Goal: Information Seeking & Learning: Learn about a topic

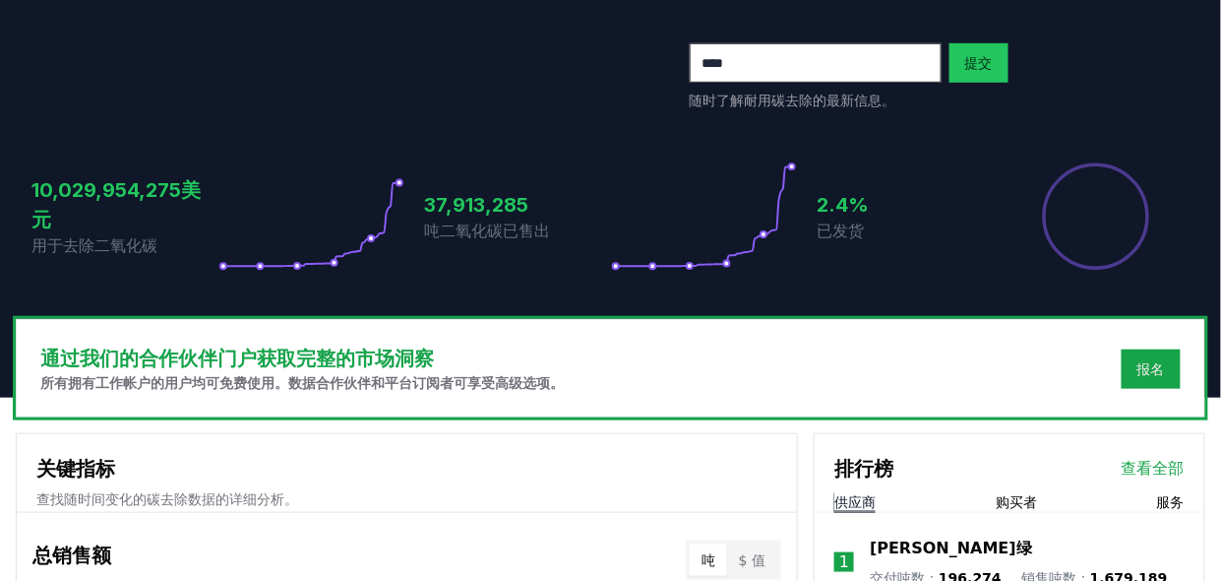
scroll to position [654, 0]
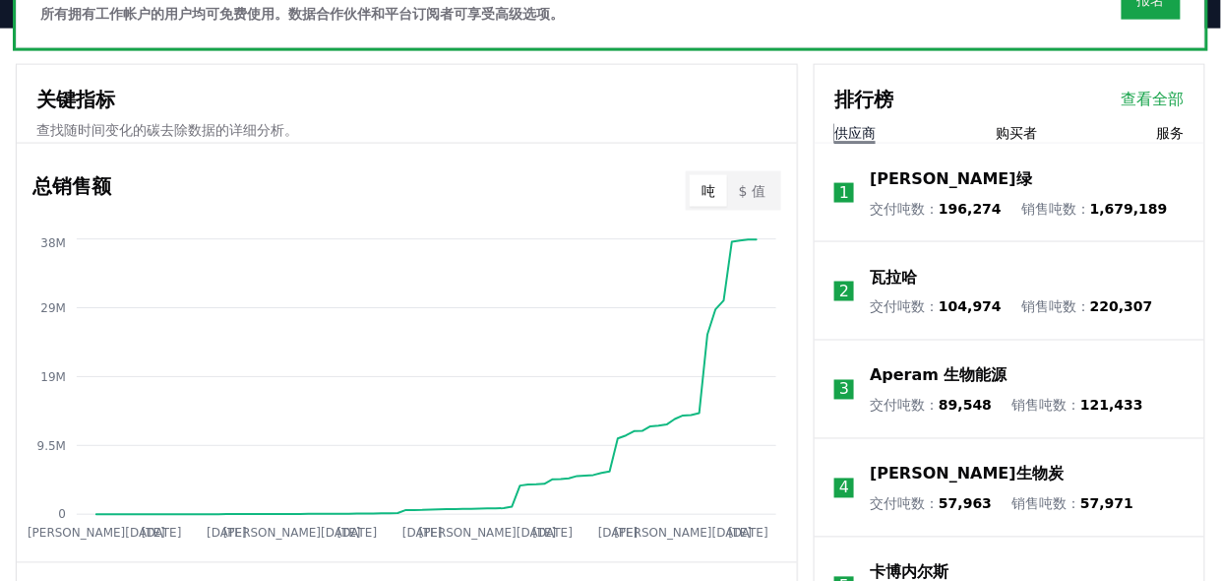
click at [976, 108] on font "查看全部" at bounding box center [1153, 99] width 63 height 19
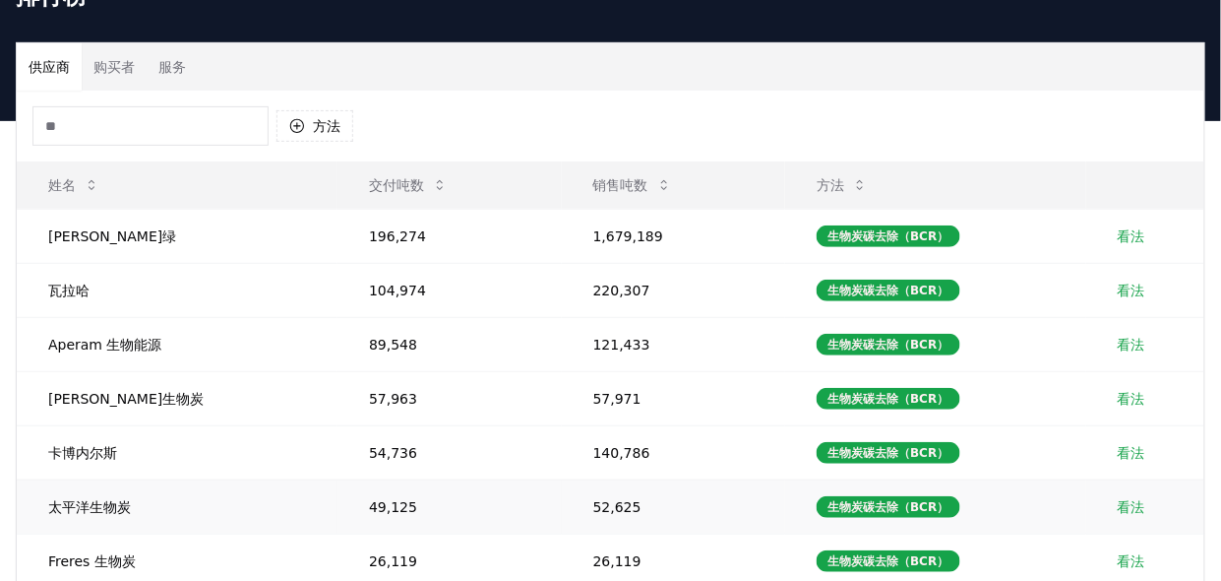
scroll to position [70, 0]
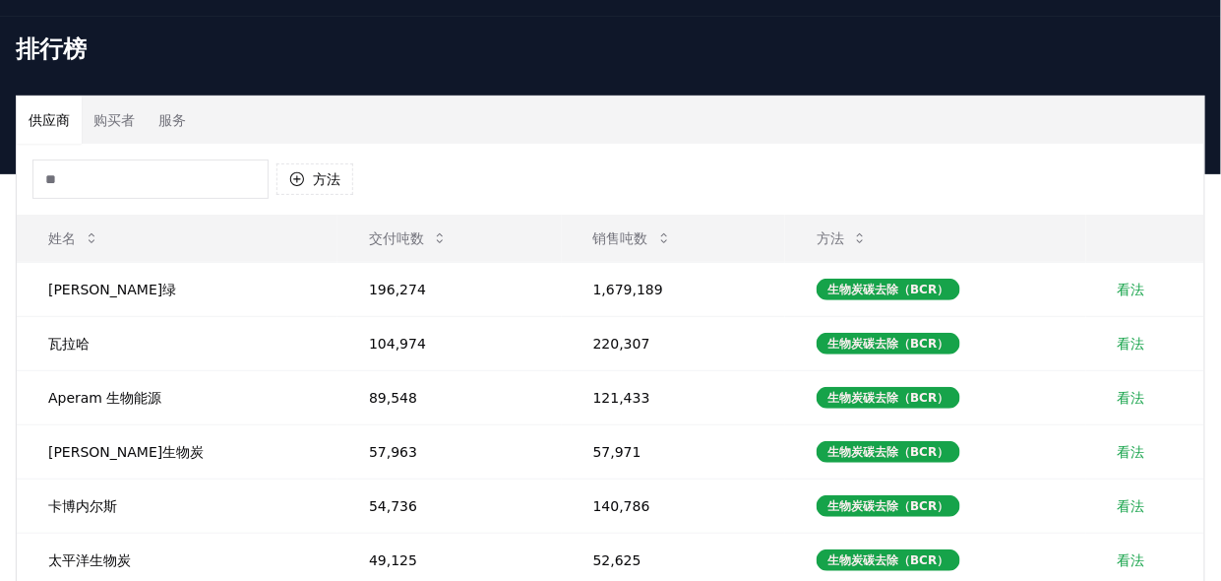
click at [128, 128] on font "购买者" at bounding box center [113, 120] width 41 height 16
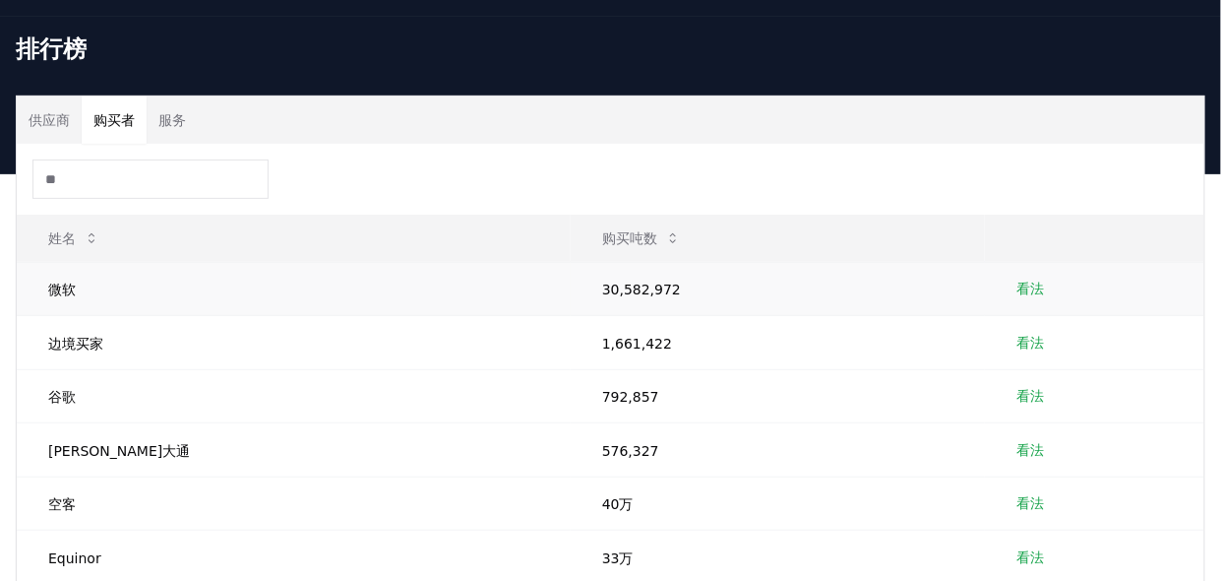
click at [1016, 296] on font "看法" at bounding box center [1030, 288] width 28 height 16
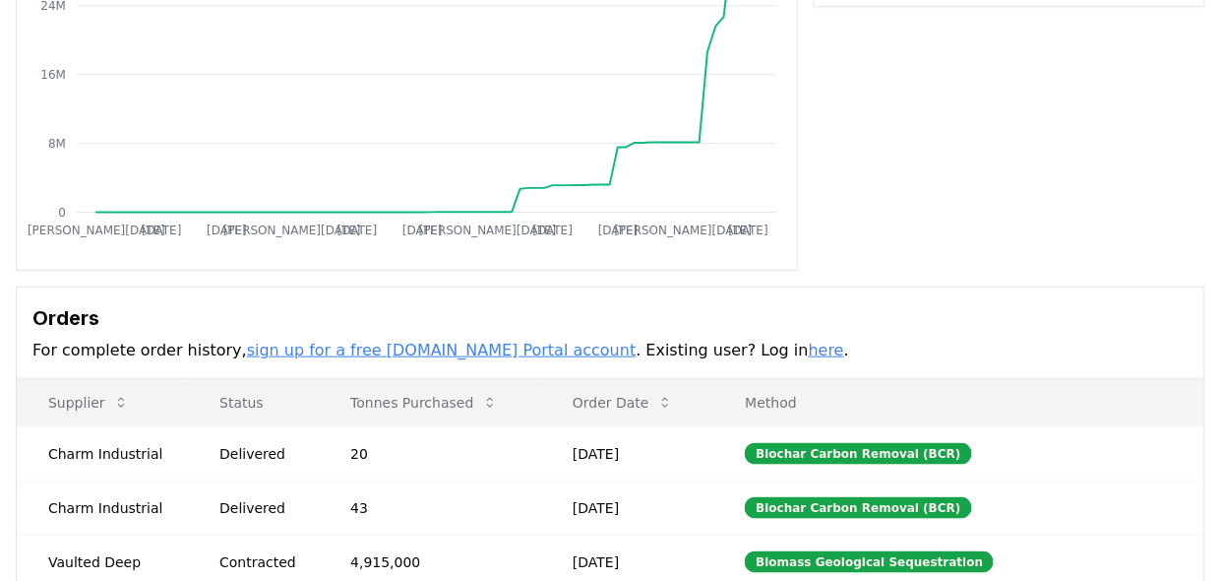
scroll to position [369, 0]
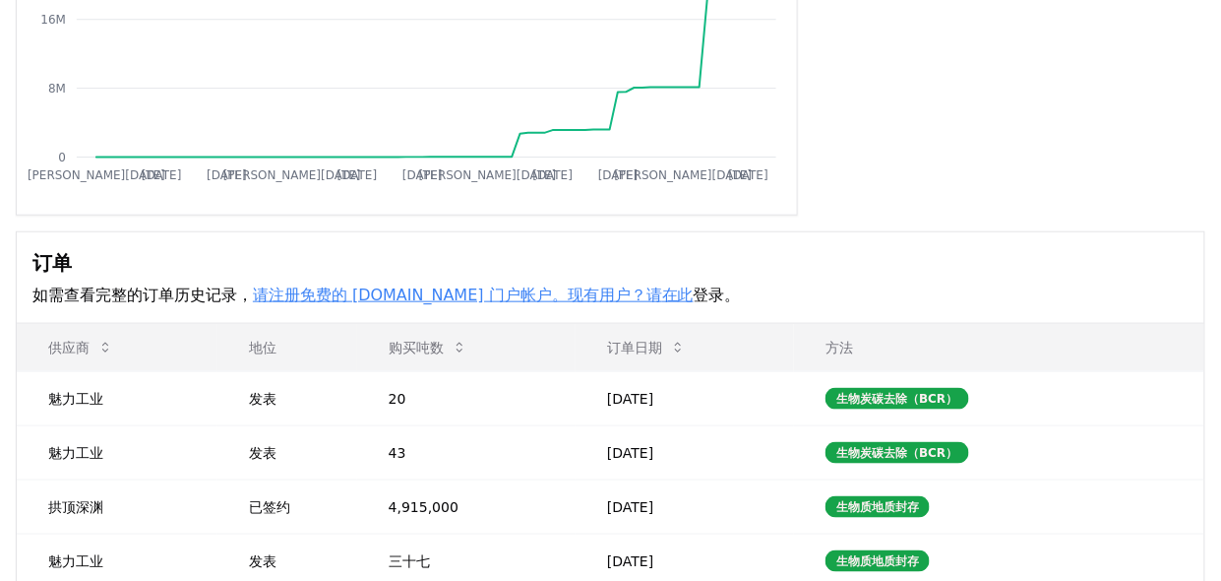
click at [283, 304] on font "请注册免费的 CDR.fyi 门户帐户。现有用户？请" at bounding box center [457, 294] width 409 height 19
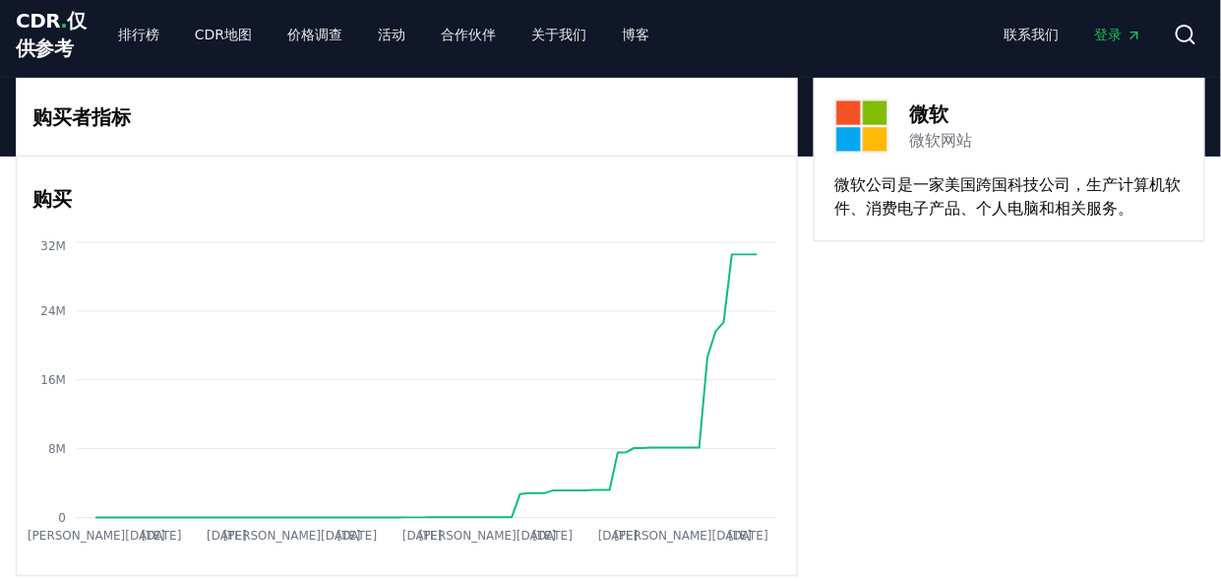
scroll to position [0, 0]
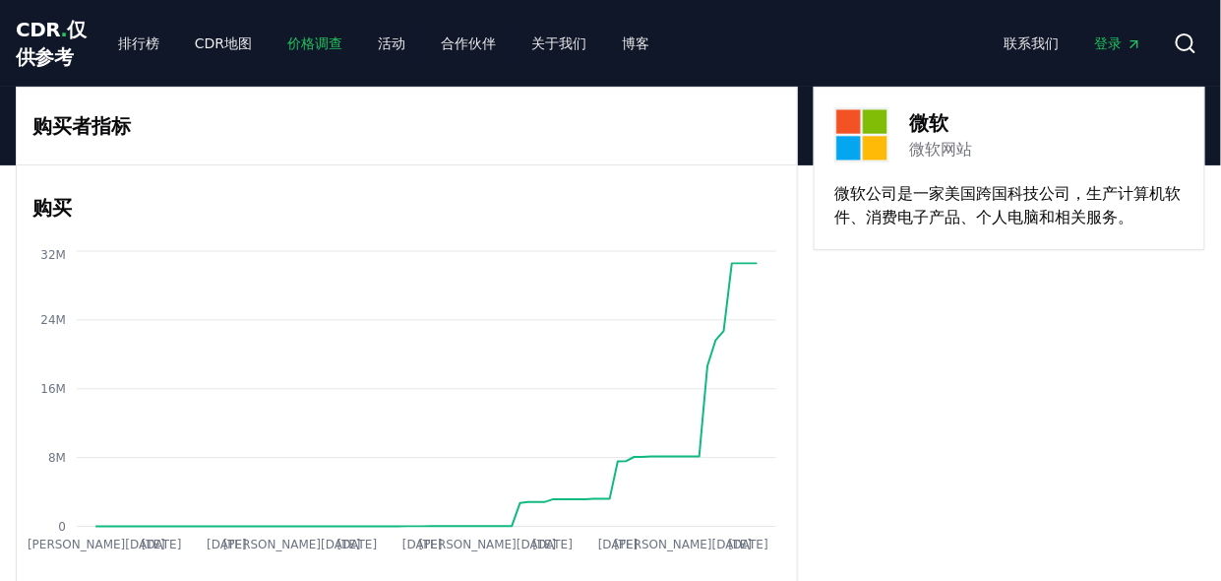
click at [287, 51] on font "价格调查" at bounding box center [314, 43] width 55 height 16
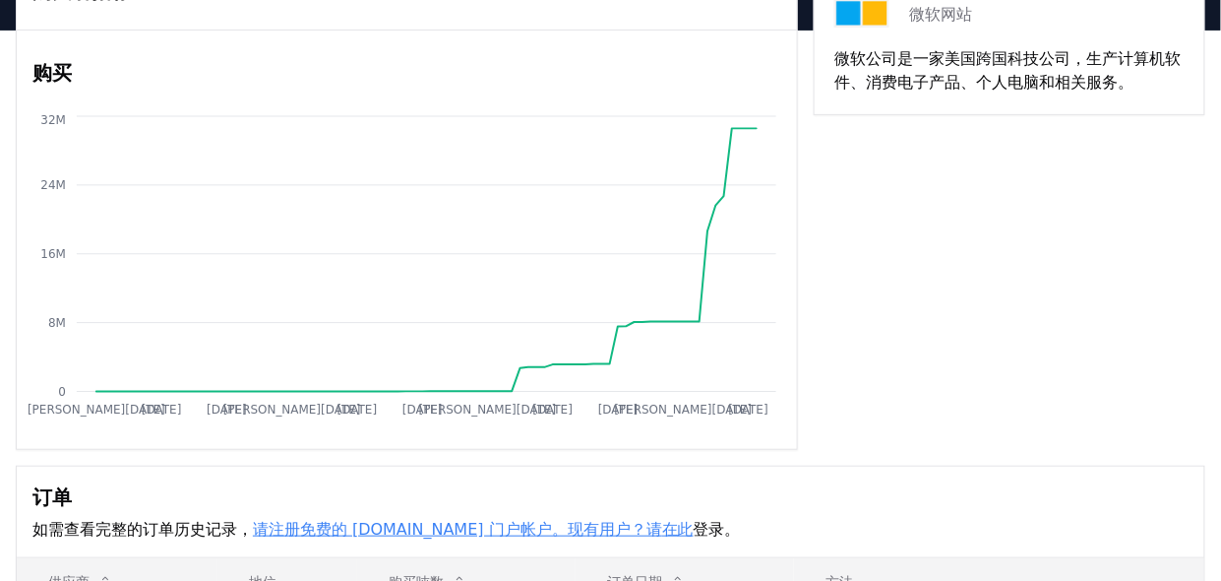
scroll to position [738, 0]
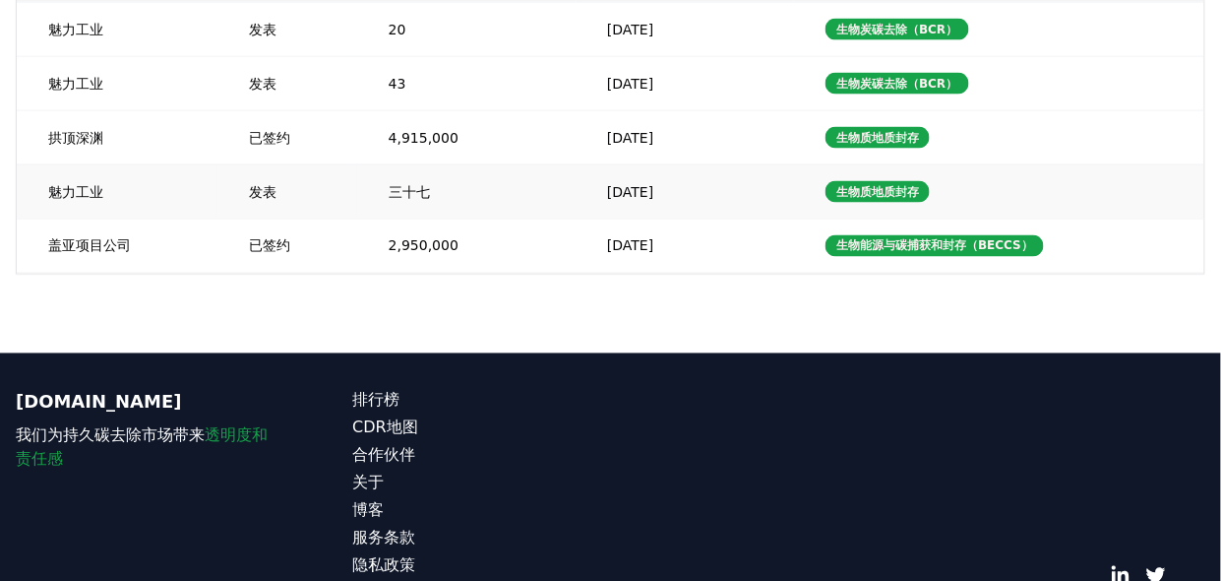
click at [167, 218] on td "魅力工业" at bounding box center [117, 191] width 201 height 54
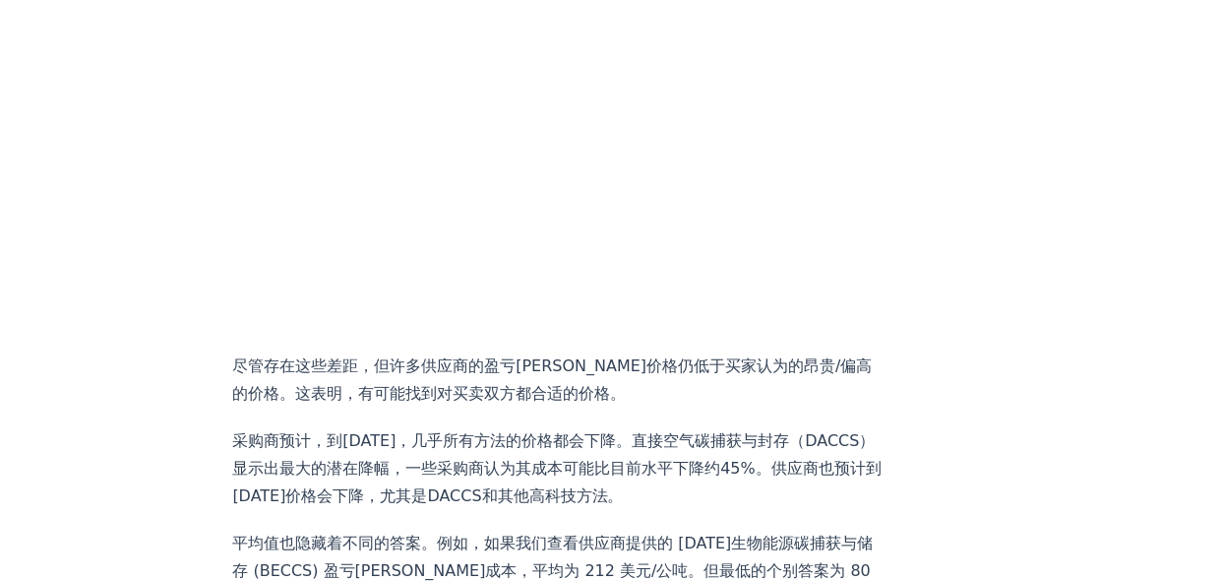
scroll to position [1353, 0]
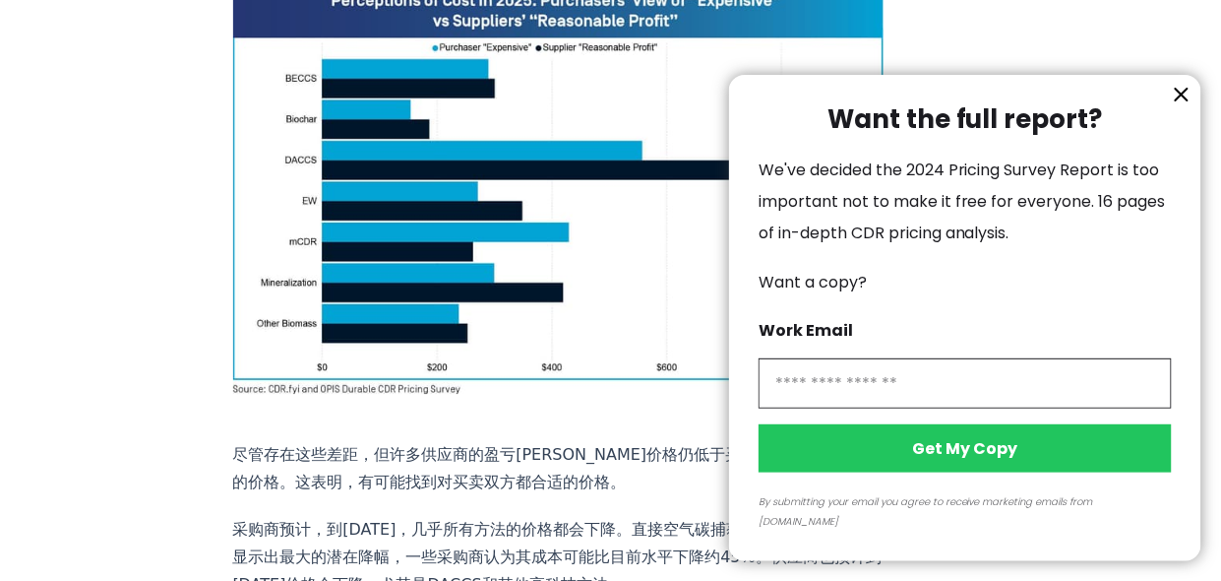
click at [952, 381] on input "information" at bounding box center [965, 383] width 413 height 50
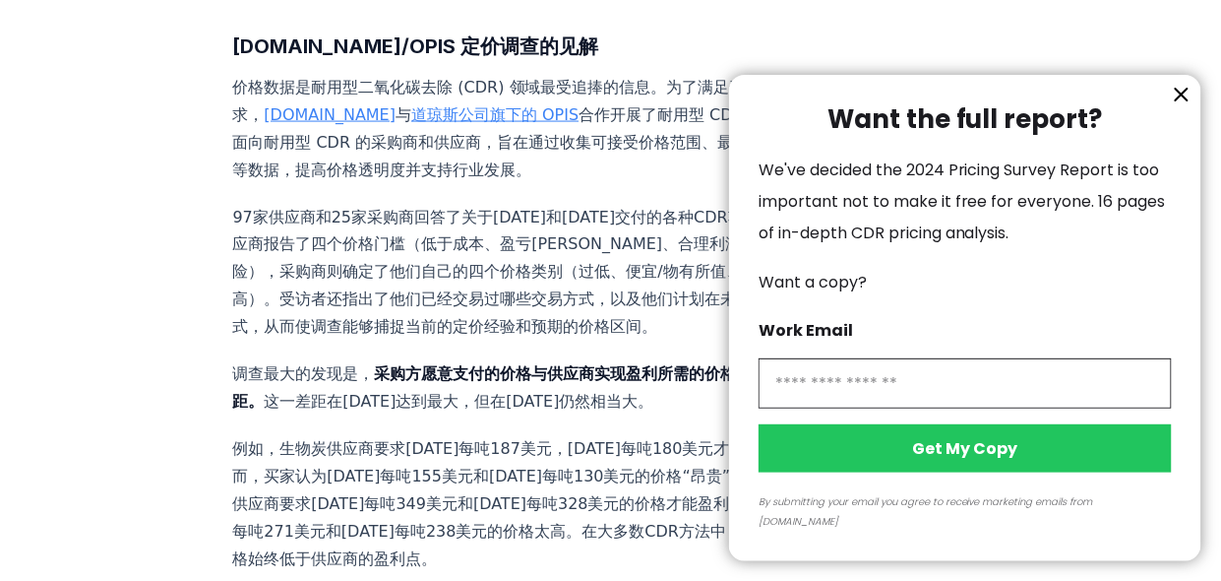
scroll to position [738, 0]
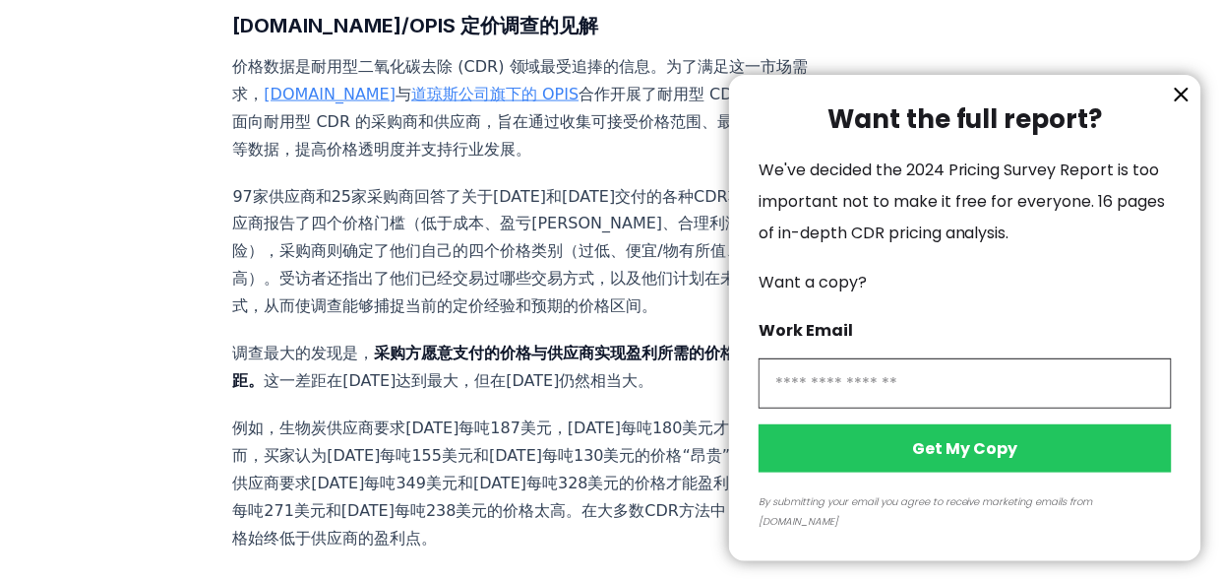
click at [1189, 106] on icon "information" at bounding box center [1182, 95] width 24 height 24
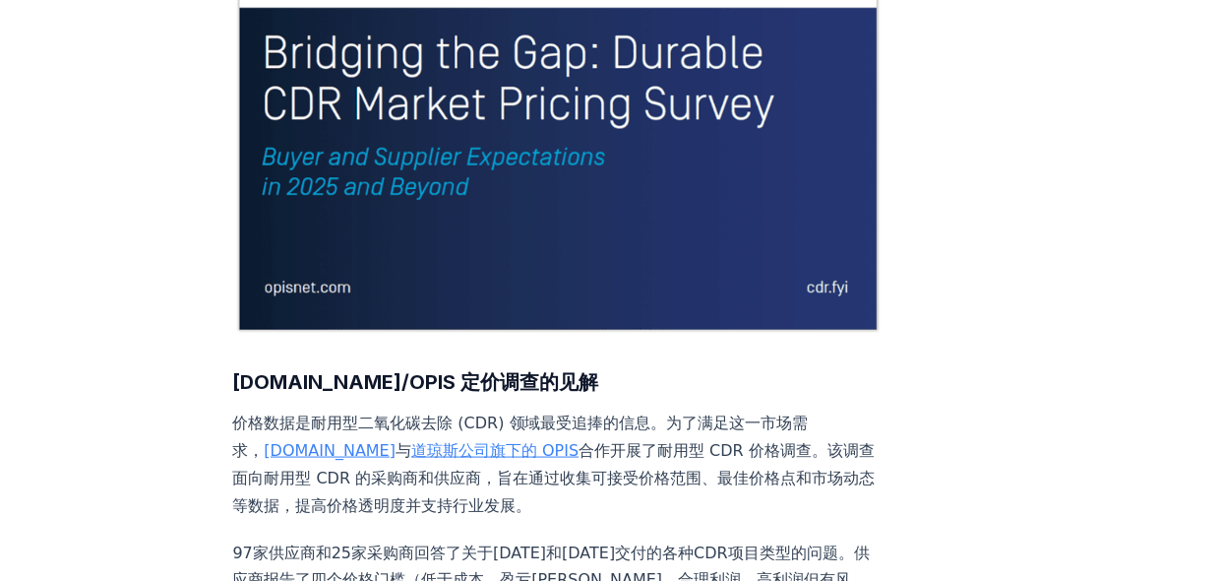
scroll to position [0, 0]
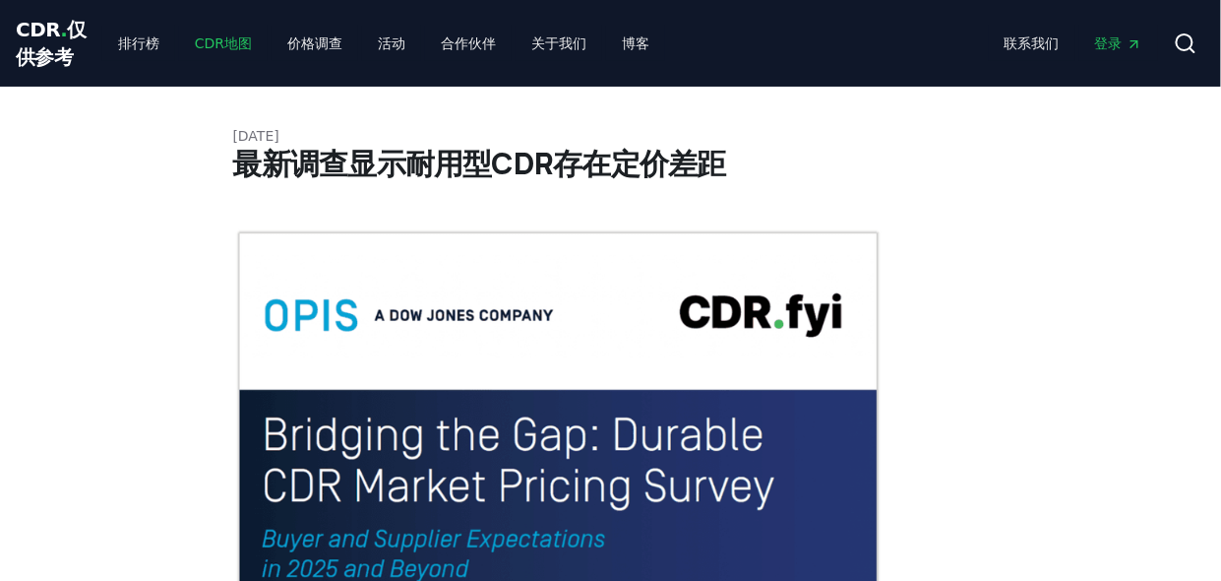
click at [216, 51] on font "CDR地图" at bounding box center [223, 43] width 57 height 16
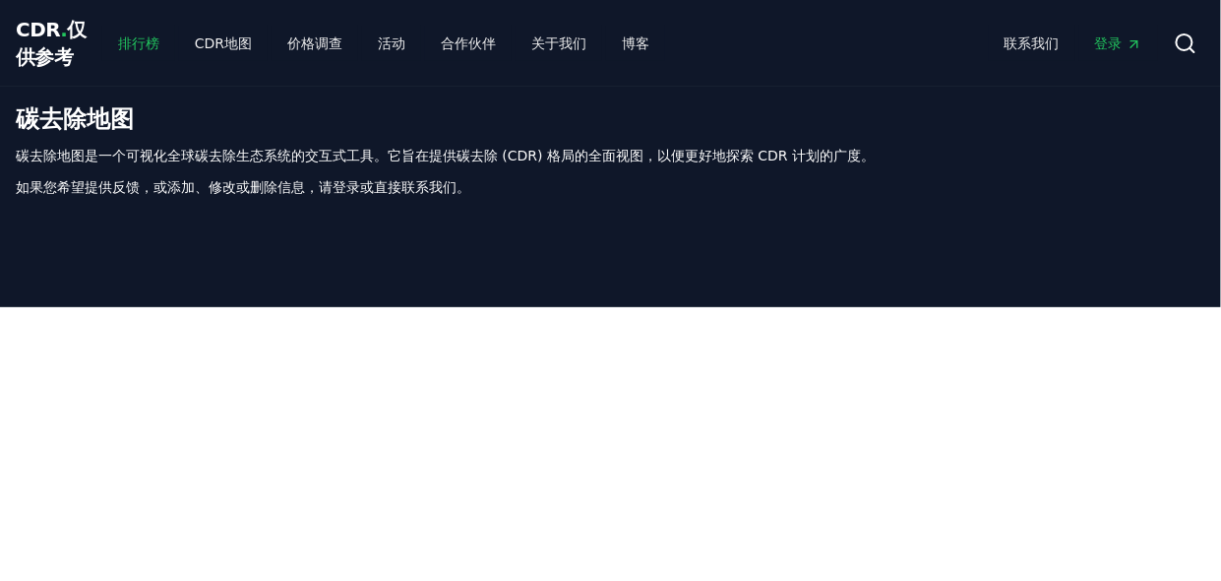
click at [118, 51] on font "排行榜" at bounding box center [138, 43] width 41 height 16
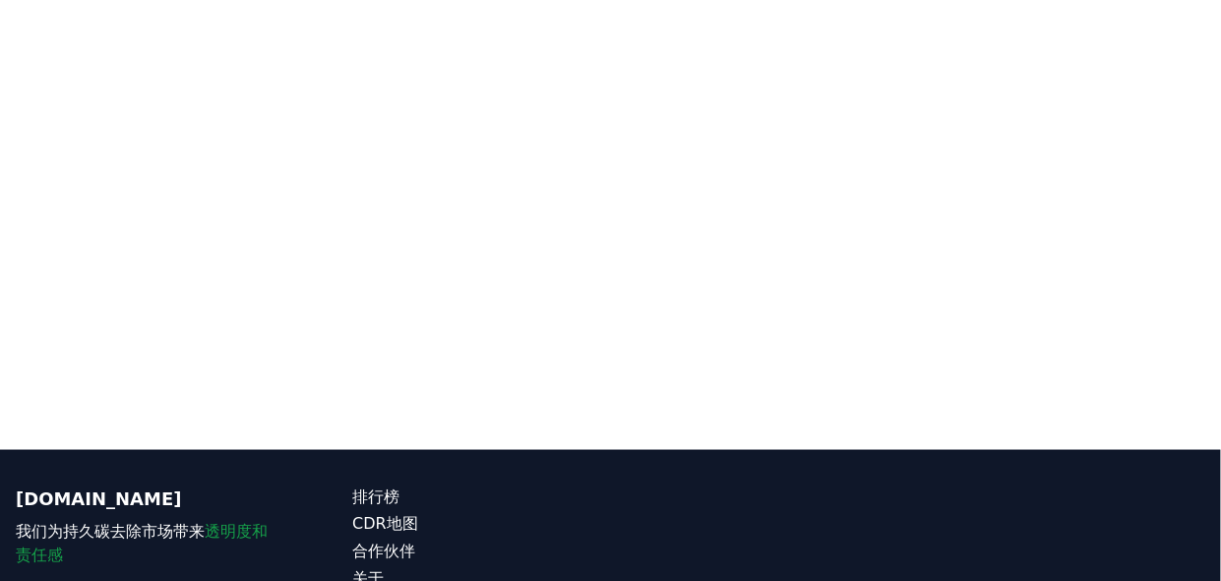
scroll to position [676, 0]
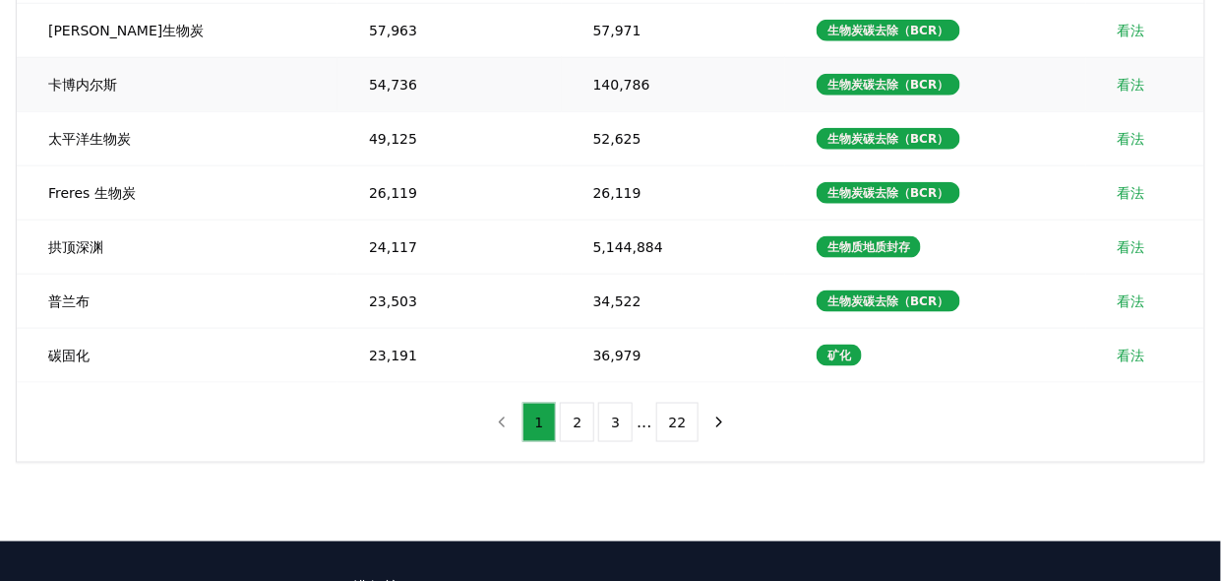
scroll to position [122, 0]
